Goal: Information Seeking & Learning: Learn about a topic

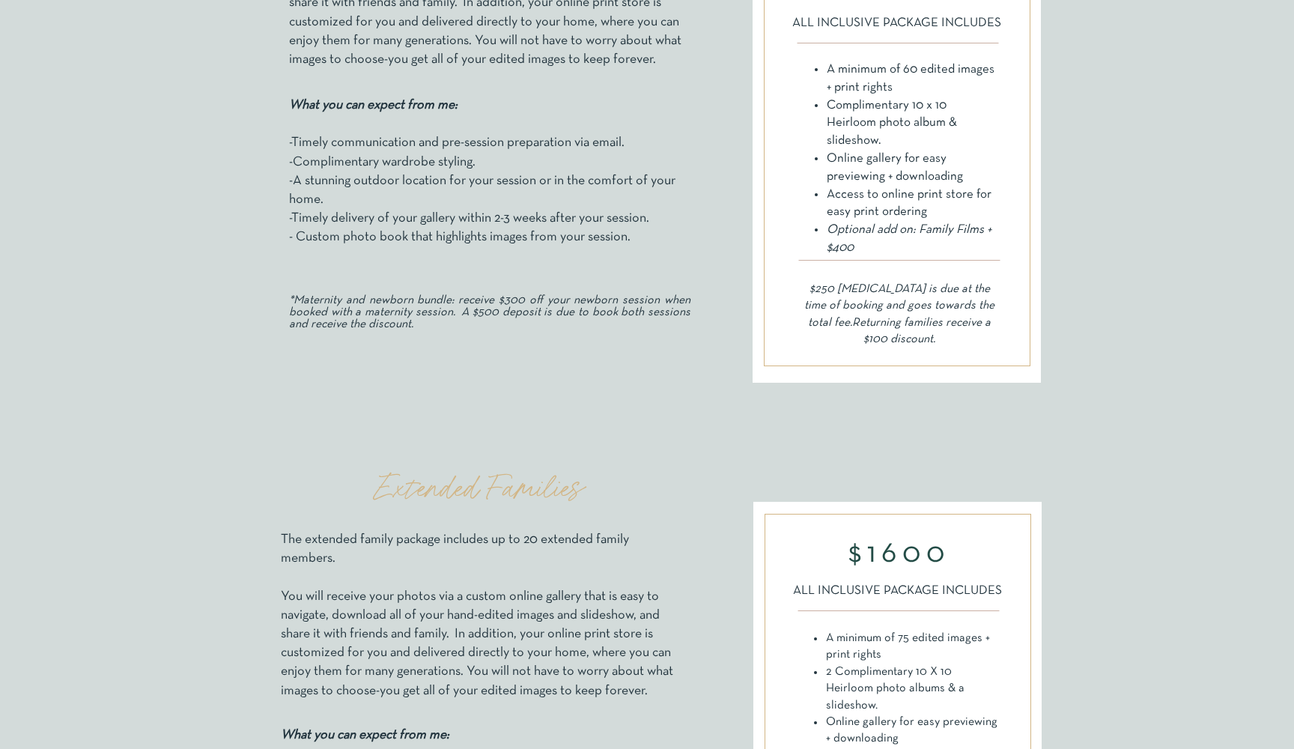
scroll to position [657, 0]
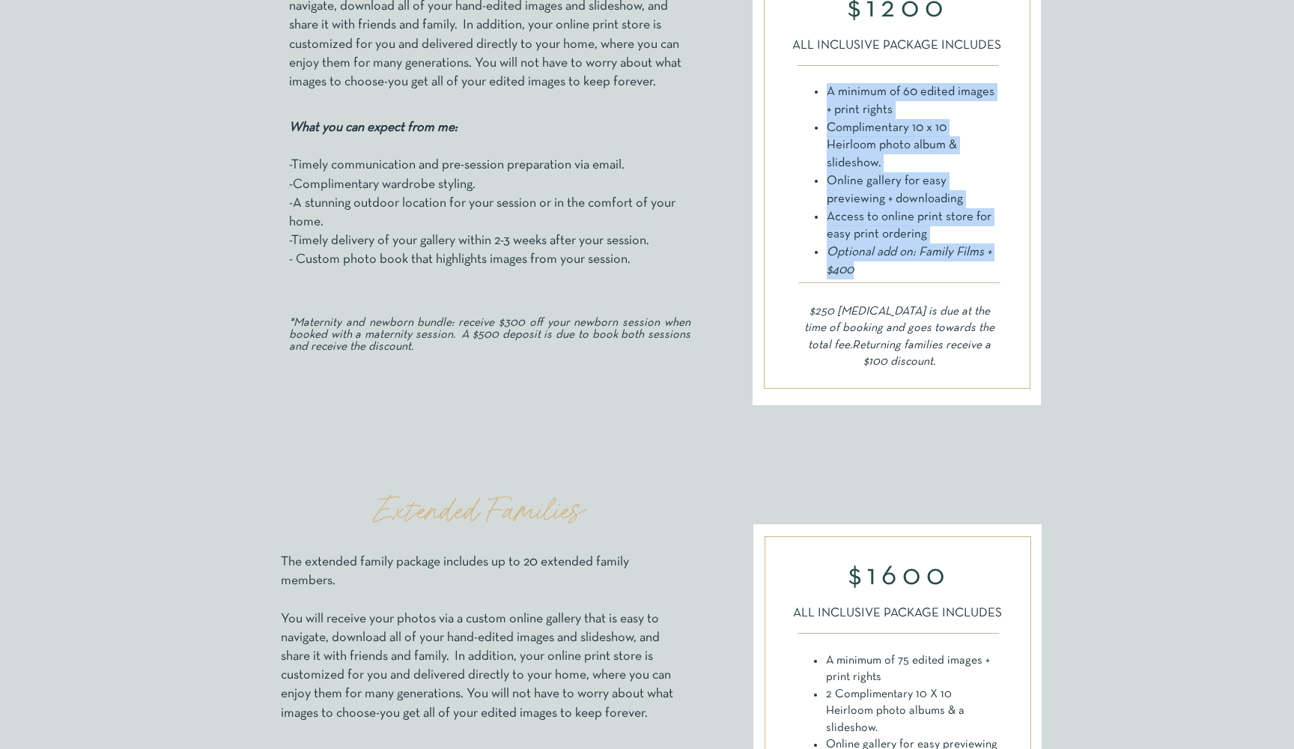
drag, startPoint x: 827, startPoint y: 93, endPoint x: 936, endPoint y: 246, distance: 187.4
click at [936, 246] on ul "A minimum of 60 edited images + print rights Complimentary 10 x 10 Heirloom pho…" at bounding box center [906, 181] width 186 height 196
copy ul "A minimum of 60 edited images + print rights Complimentary 10 x 10 Heirloom pho…"
